Goal: Information Seeking & Learning: Find specific page/section

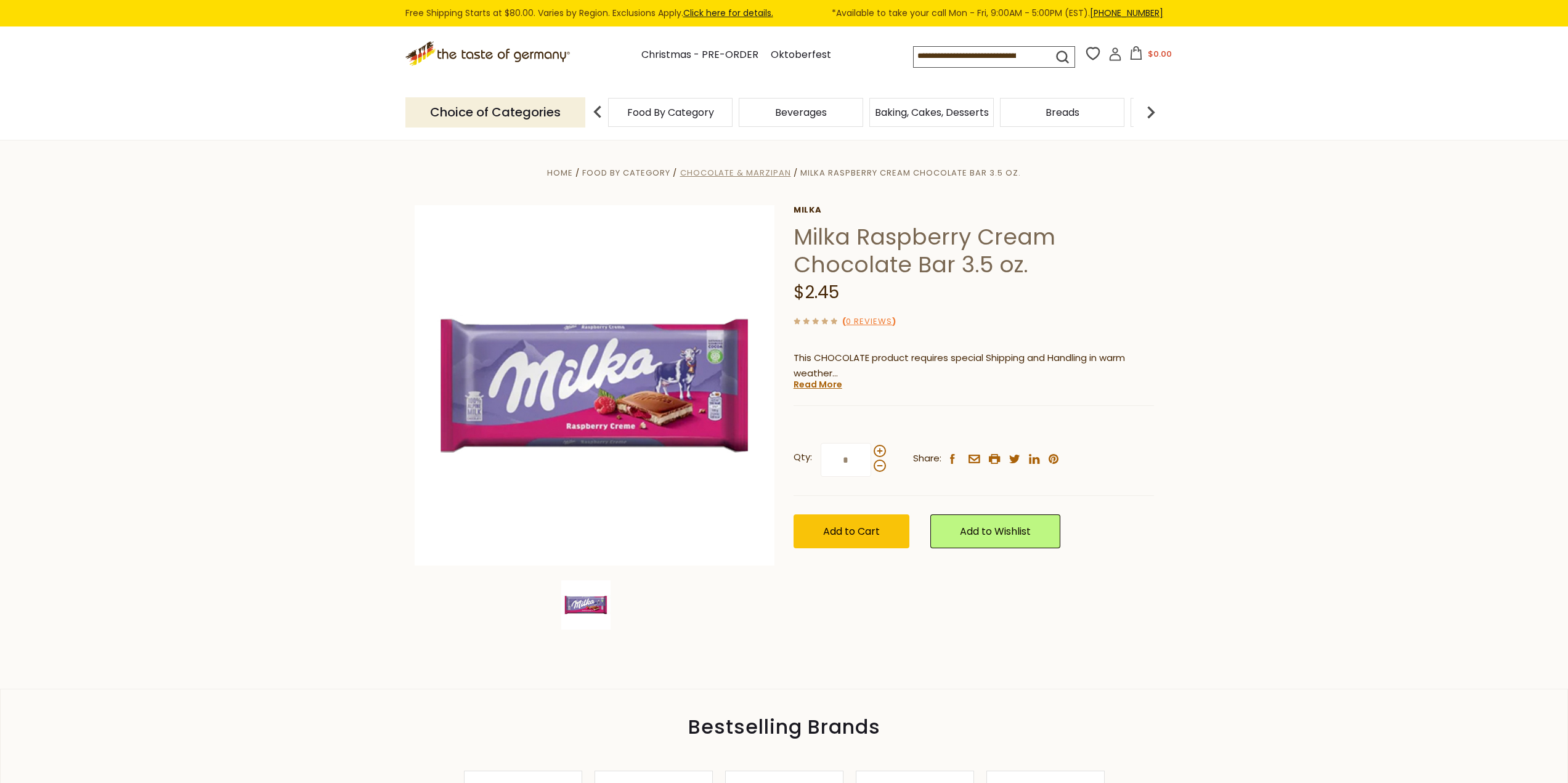
click at [745, 175] on span "Chocolate & Marzipan" at bounding box center [735, 173] width 111 height 12
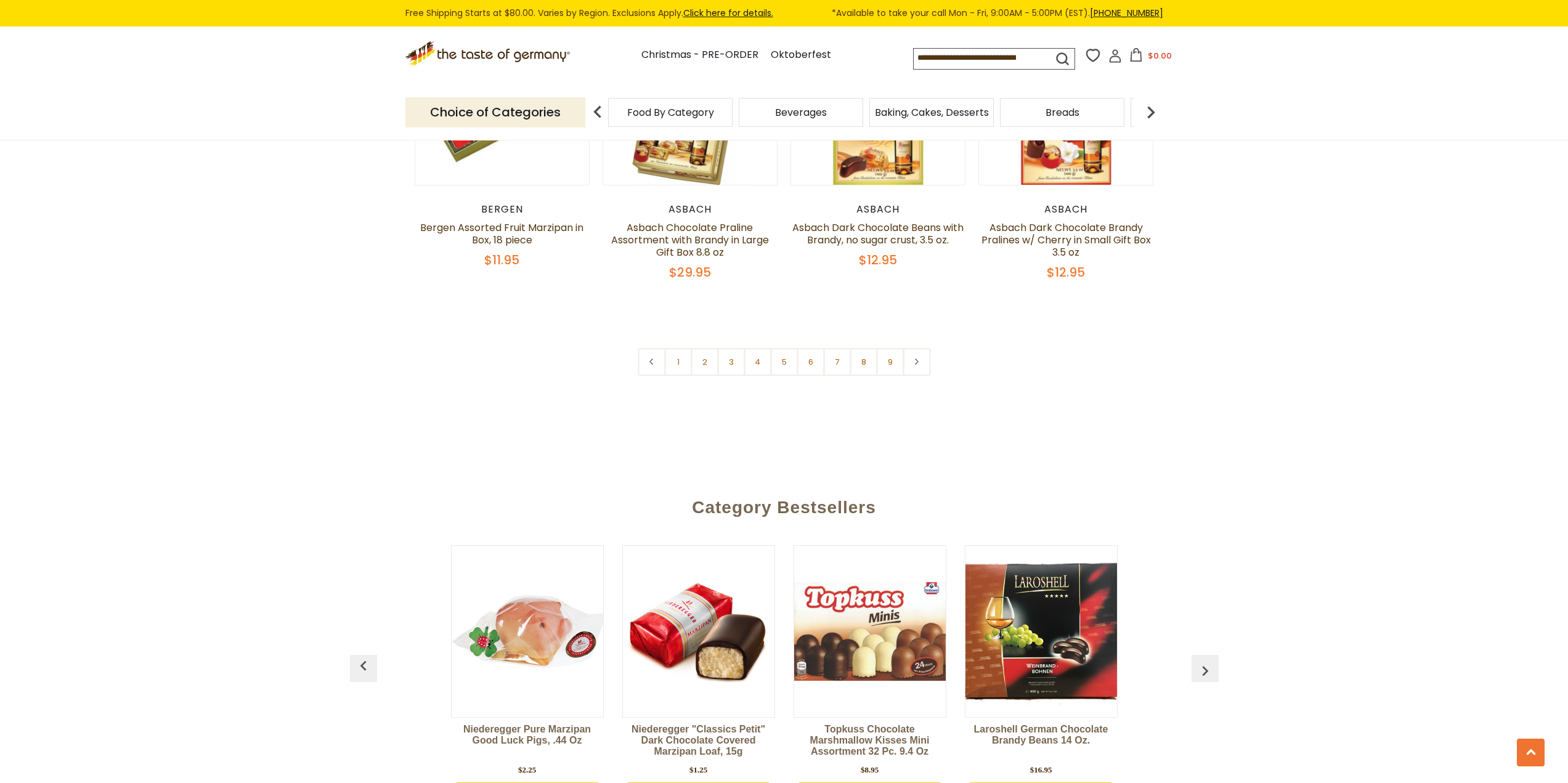
scroll to position [3104, 0]
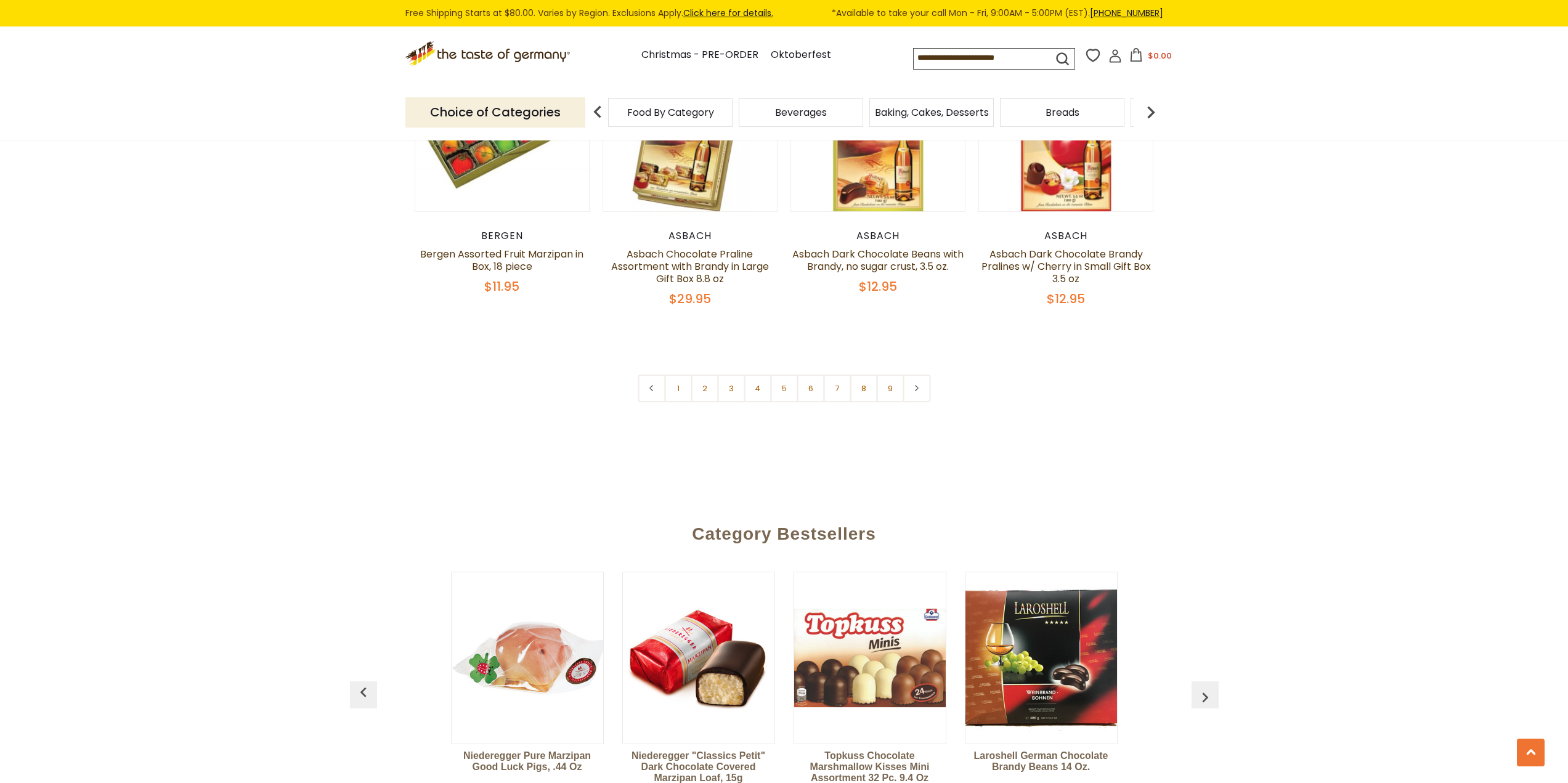
click at [960, 61] on input at bounding box center [973, 57] width 118 height 17
type input "*****"
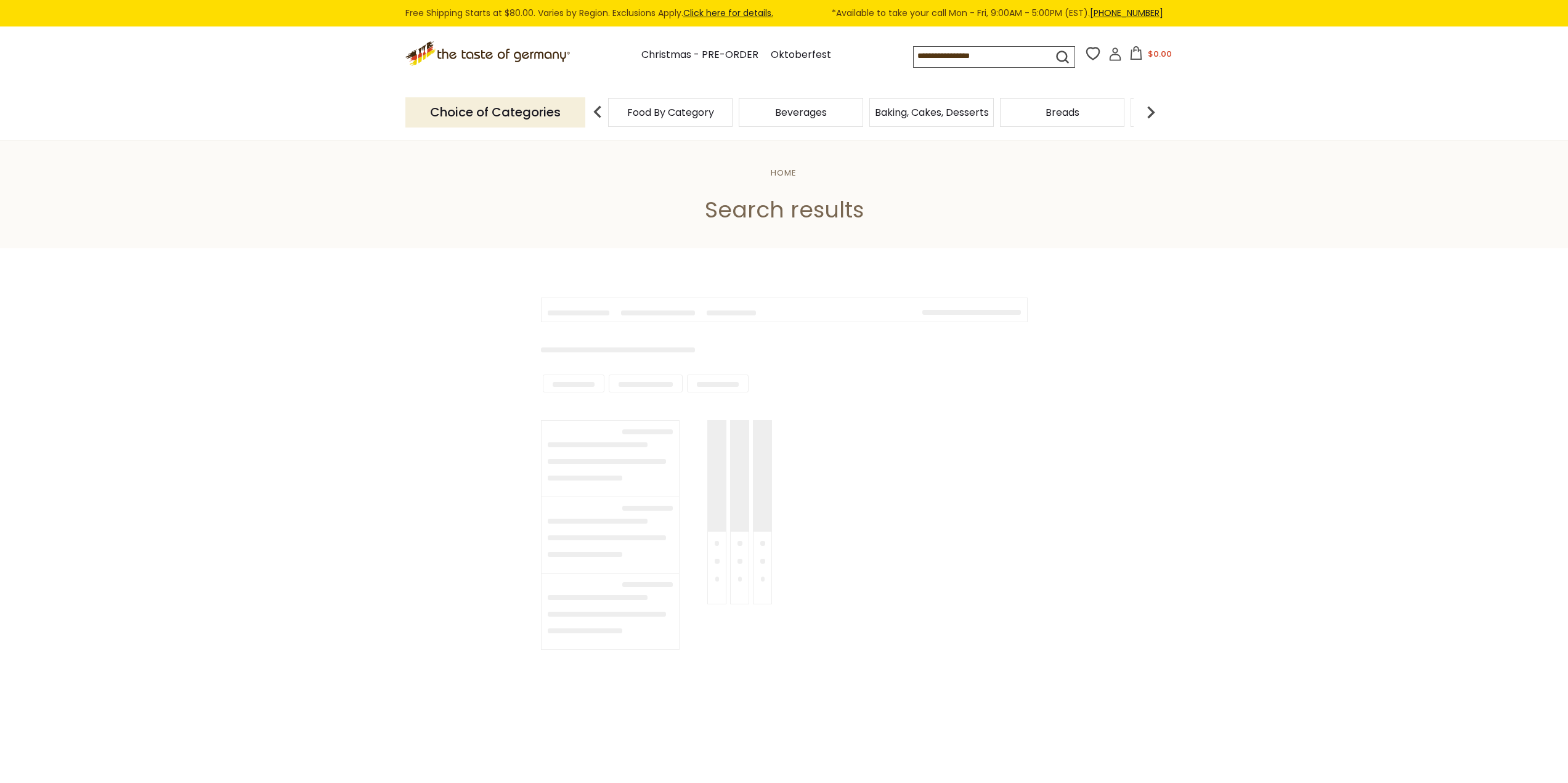
type input "*****"
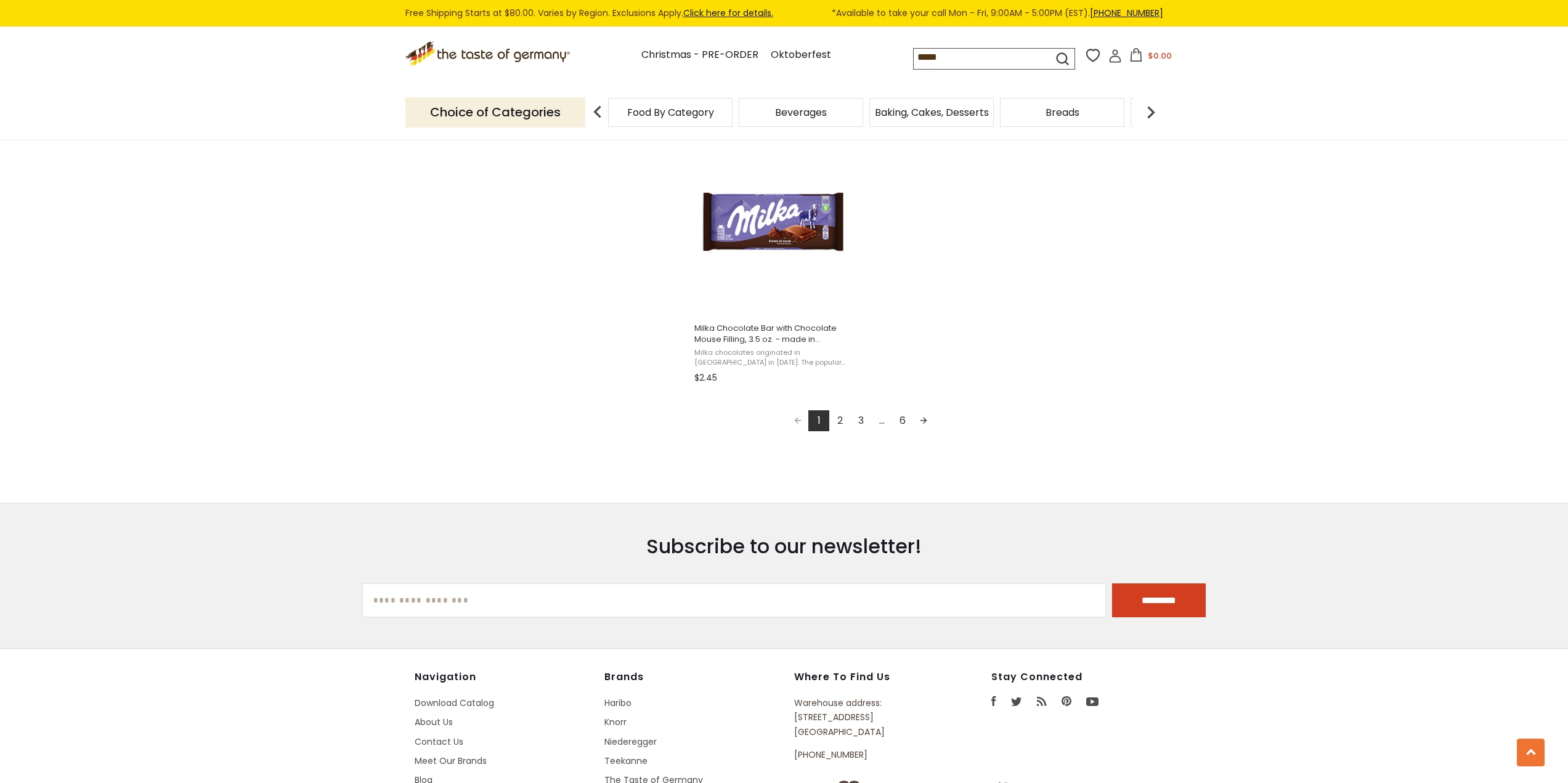
scroll to position [2157, 0]
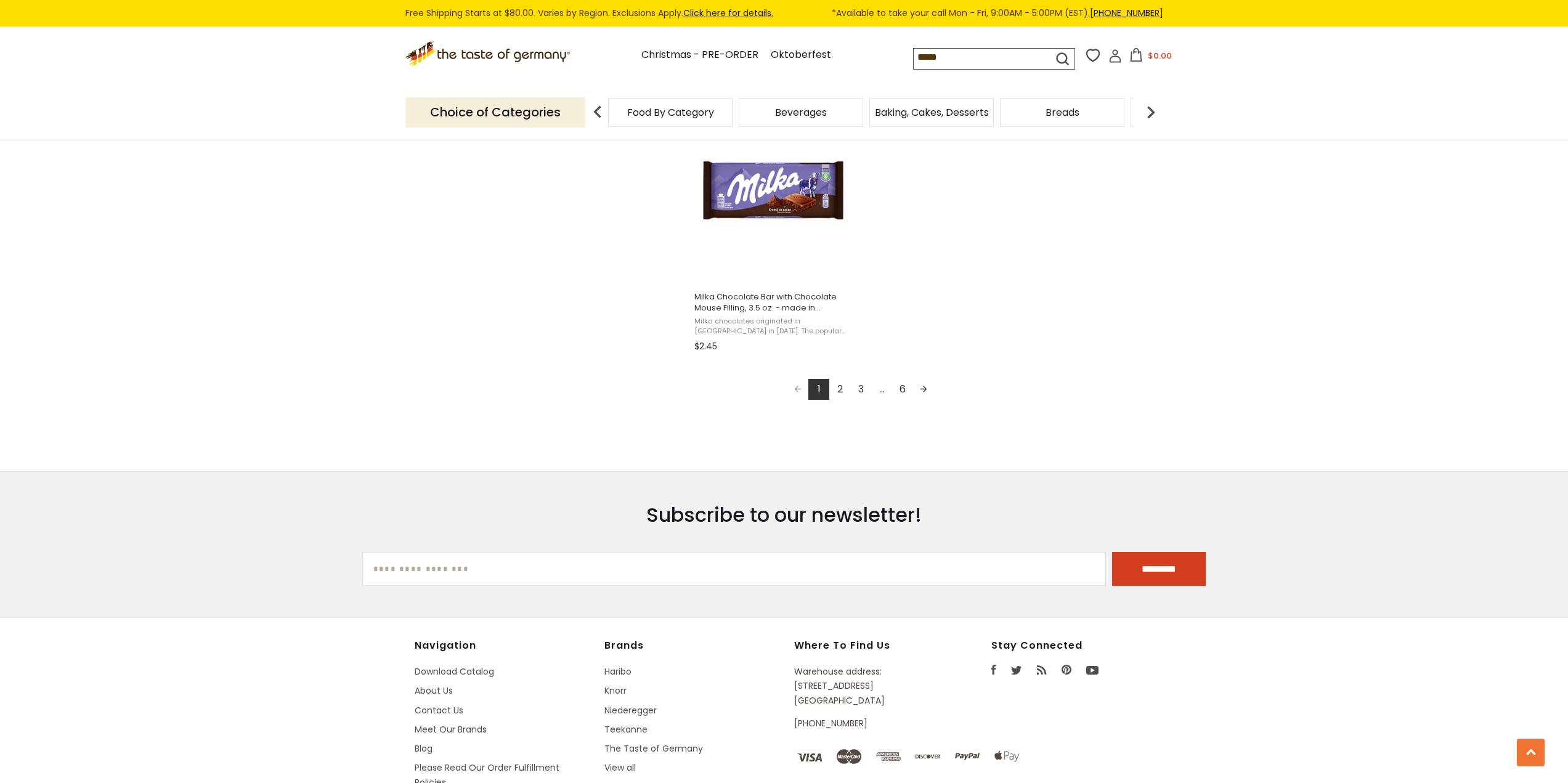
click at [842, 390] on link "2" at bounding box center [839, 389] width 21 height 21
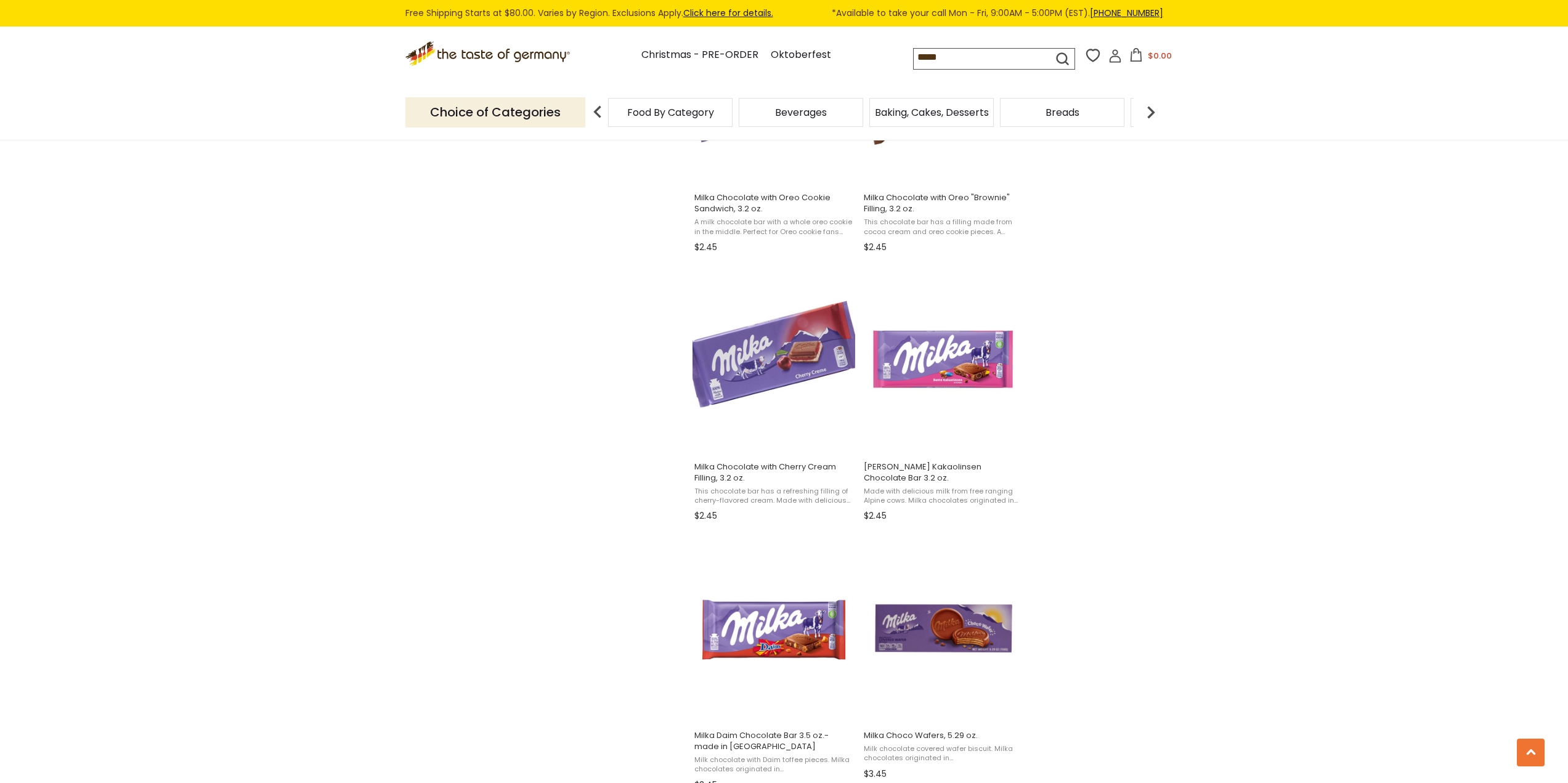
scroll to position [1479, 0]
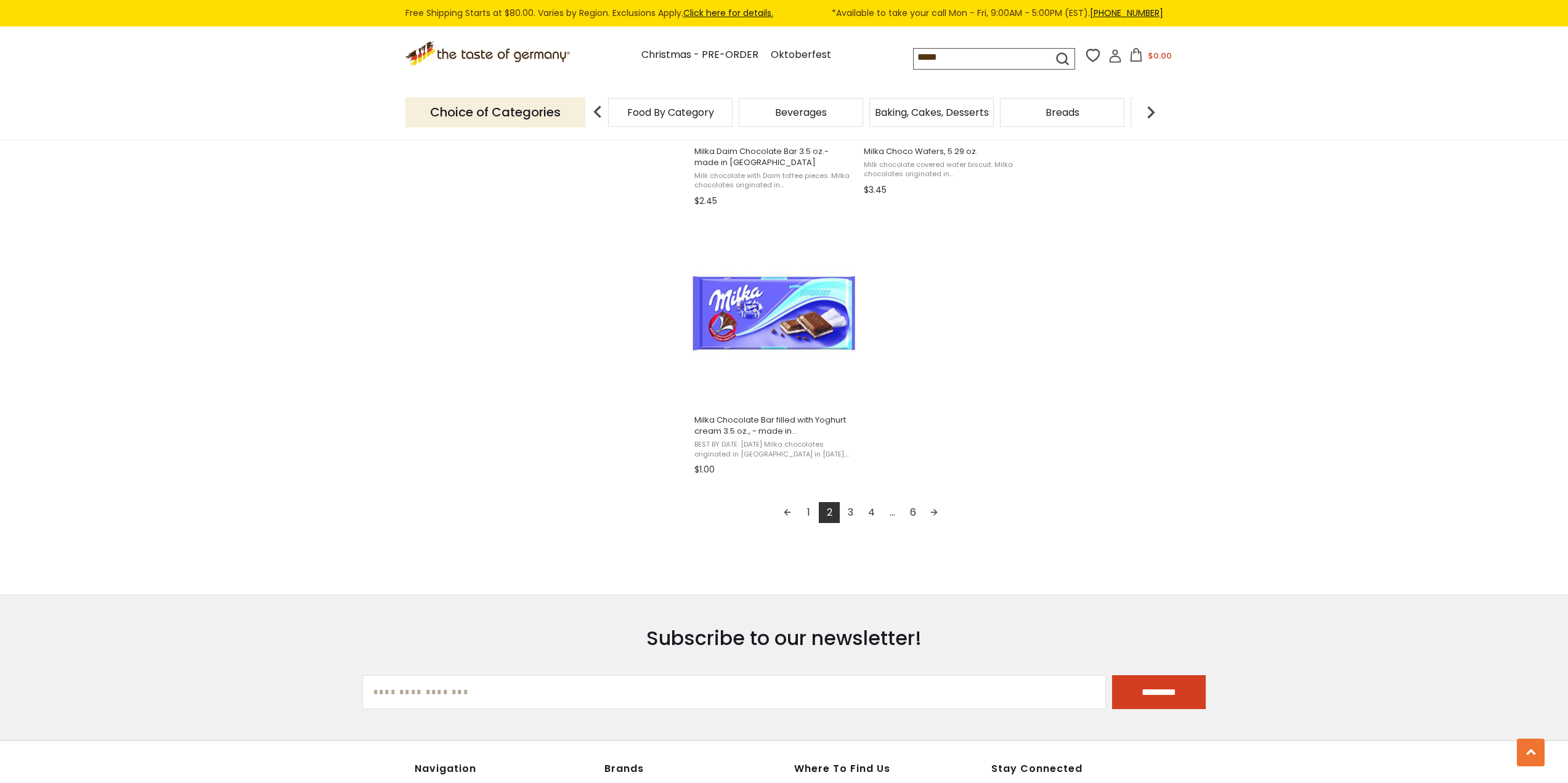
click at [858, 517] on link "3" at bounding box center [850, 512] width 21 height 21
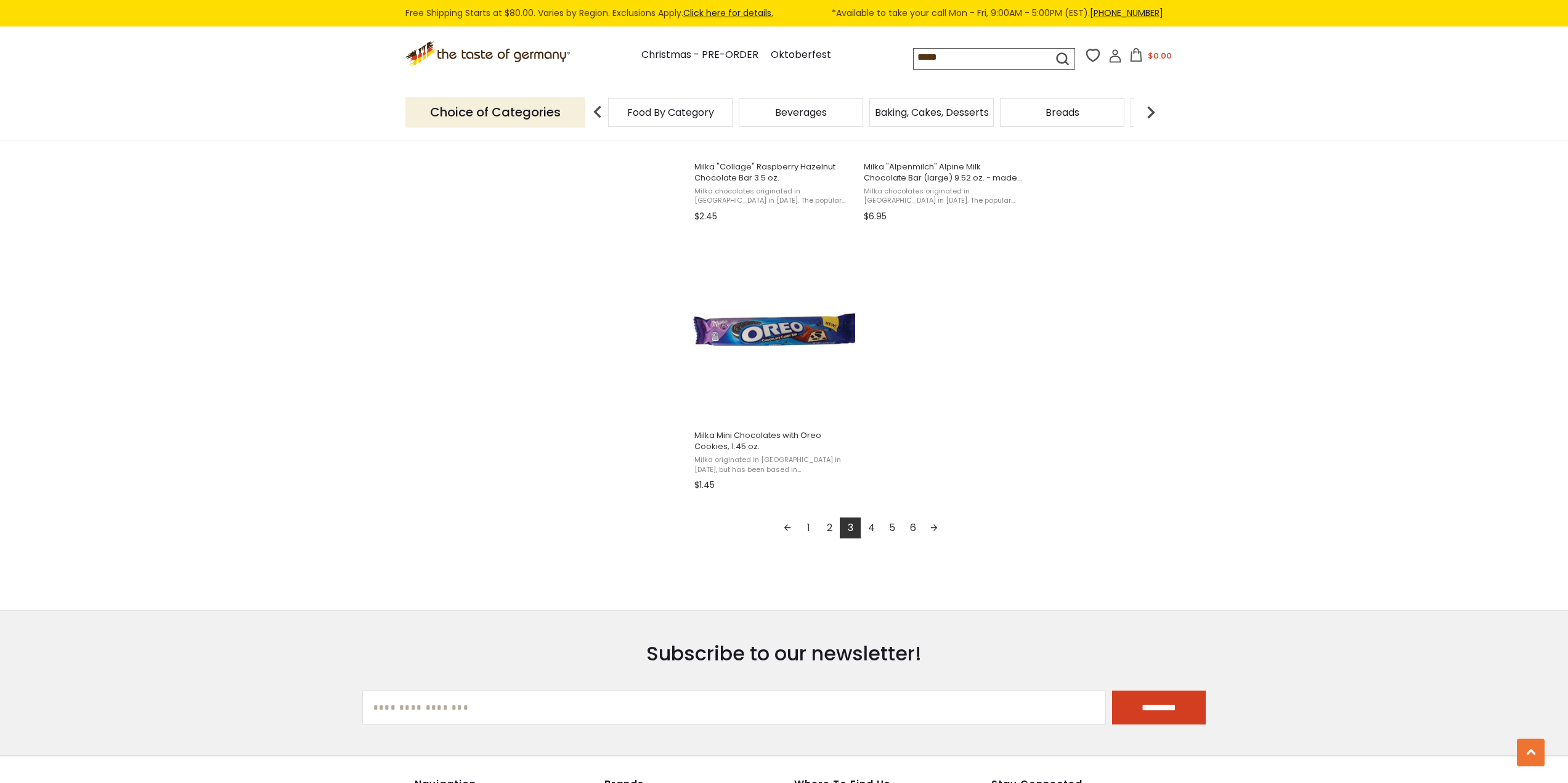
scroll to position [2034, 0]
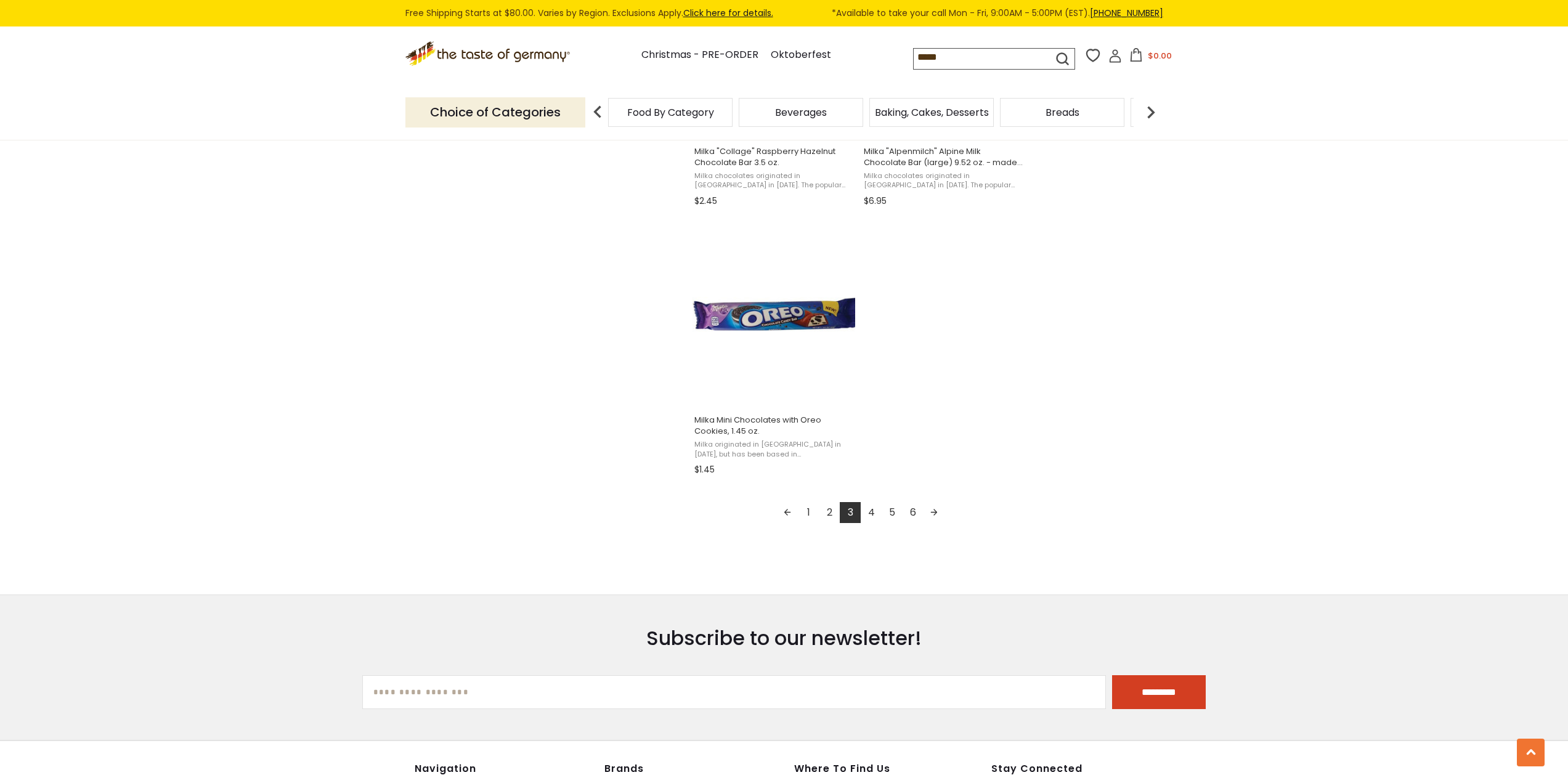
click at [875, 514] on link "4" at bounding box center [871, 512] width 21 height 21
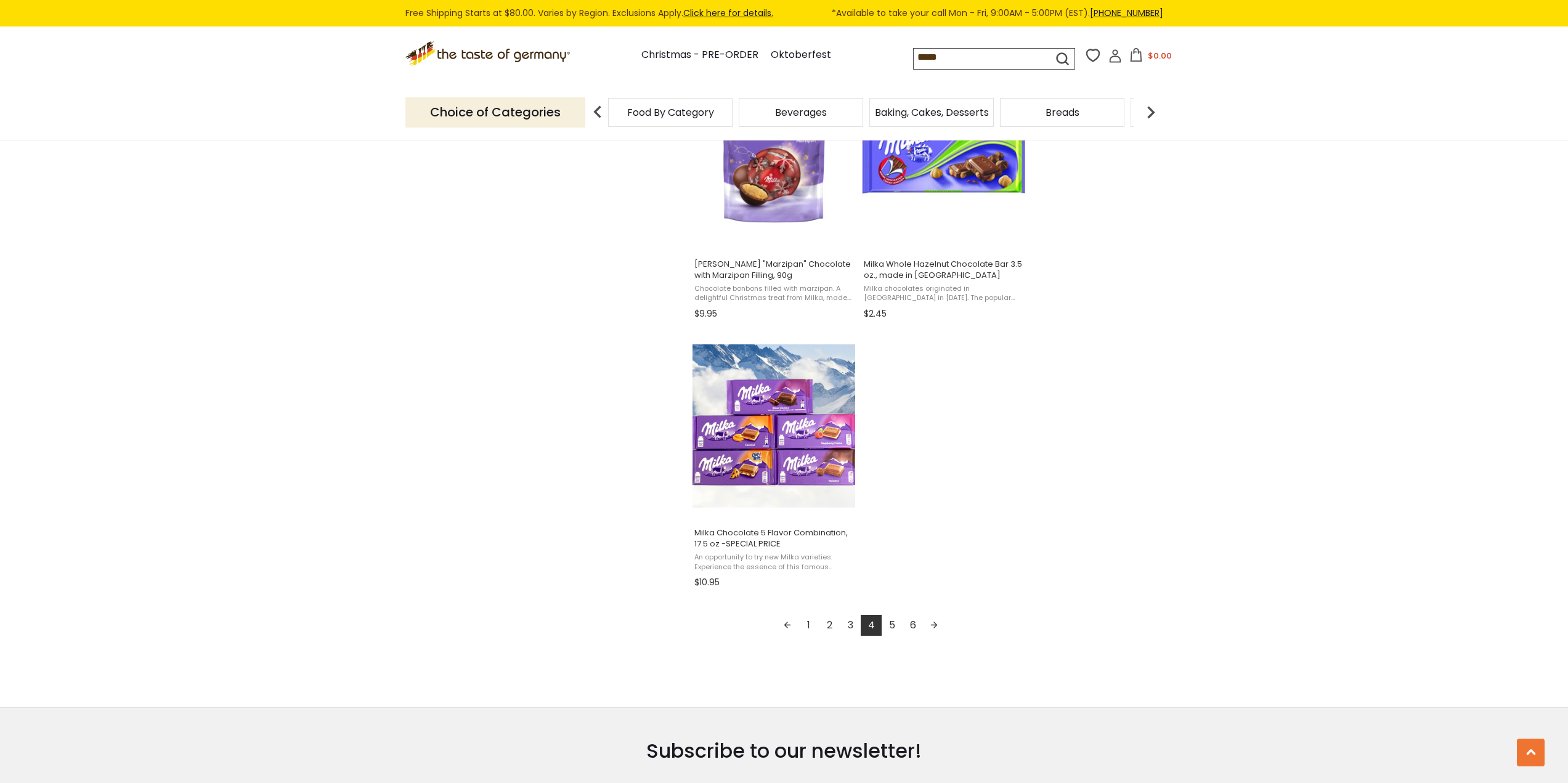
scroll to position [1972, 0]
